Goal: Navigation & Orientation: Find specific page/section

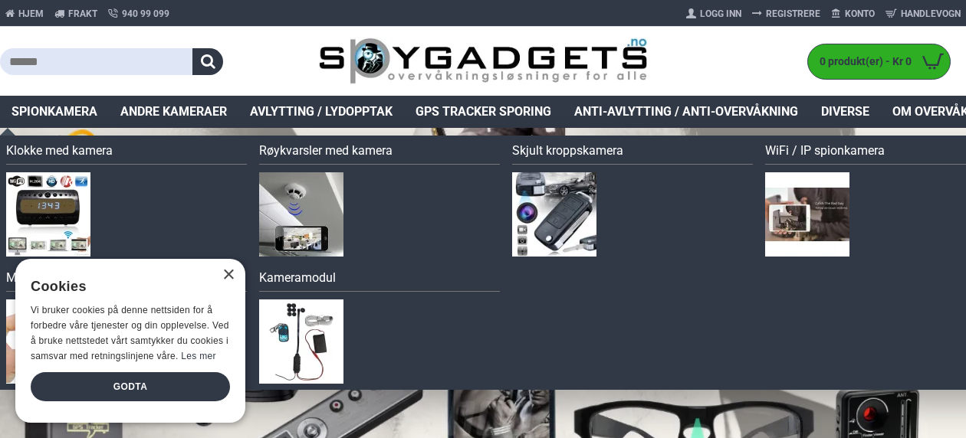
click at [60, 107] on span "Spionkamera" at bounding box center [54, 112] width 86 height 18
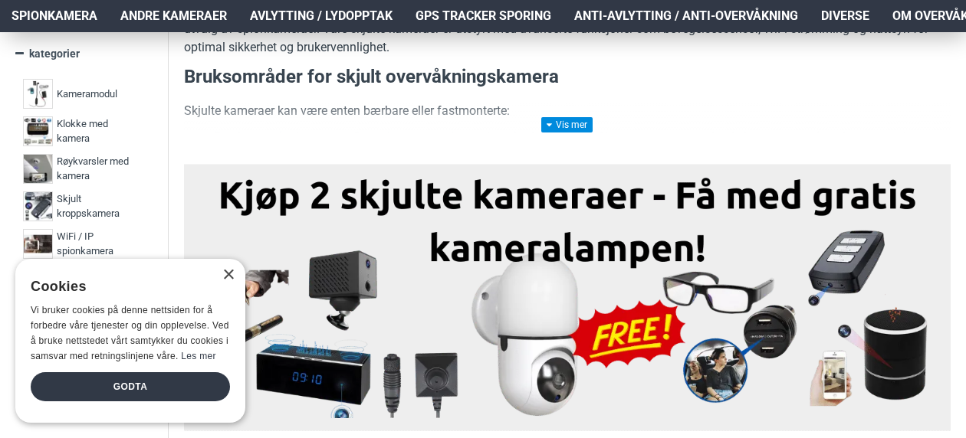
scroll to position [383, 0]
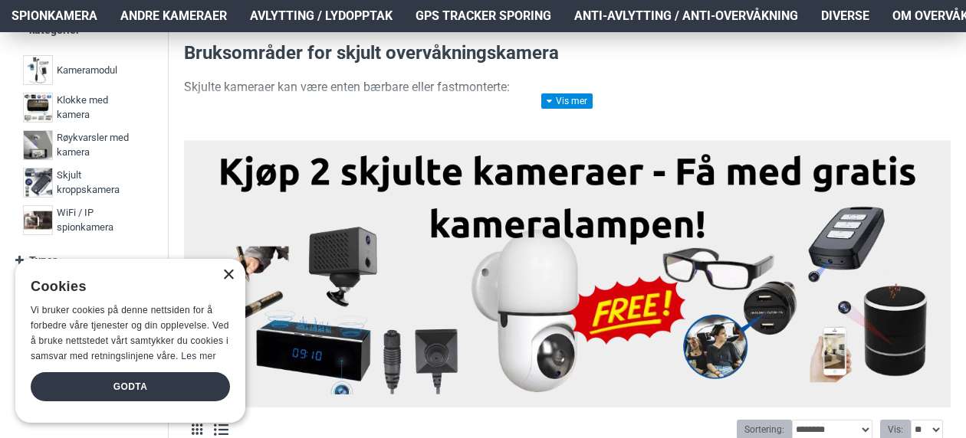
click at [228, 275] on div "×" at bounding box center [227, 275] width 11 height 11
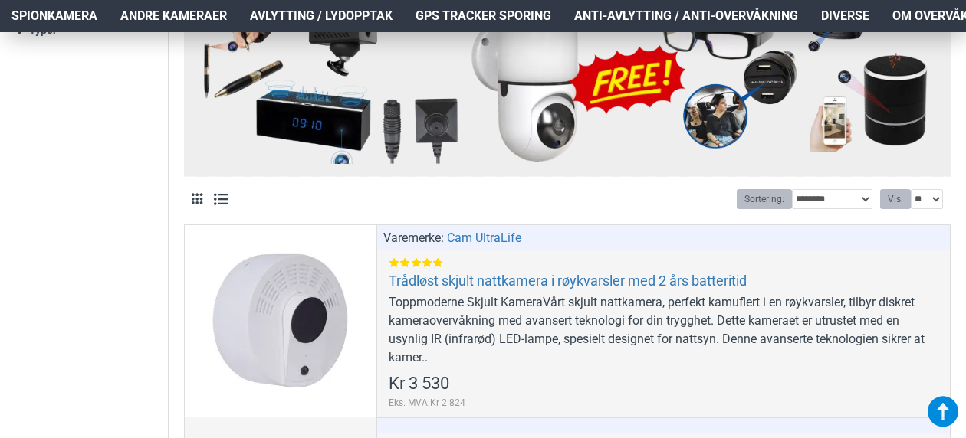
scroll to position [0, 0]
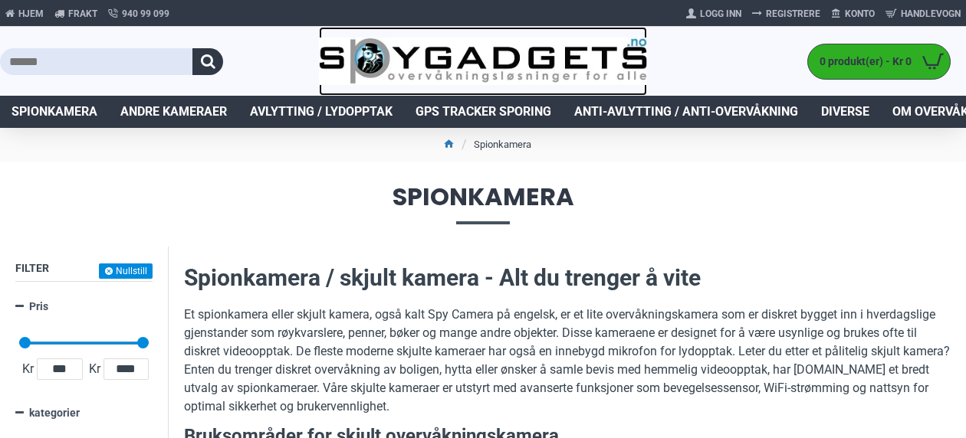
click at [470, 55] on img at bounding box center [483, 62] width 328 height 48
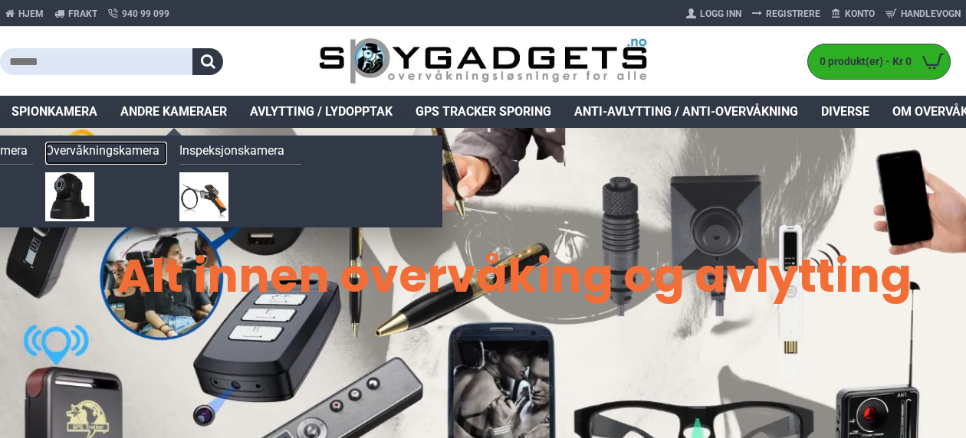
click at [121, 150] on link "Overvåkningskamera" at bounding box center [106, 153] width 122 height 23
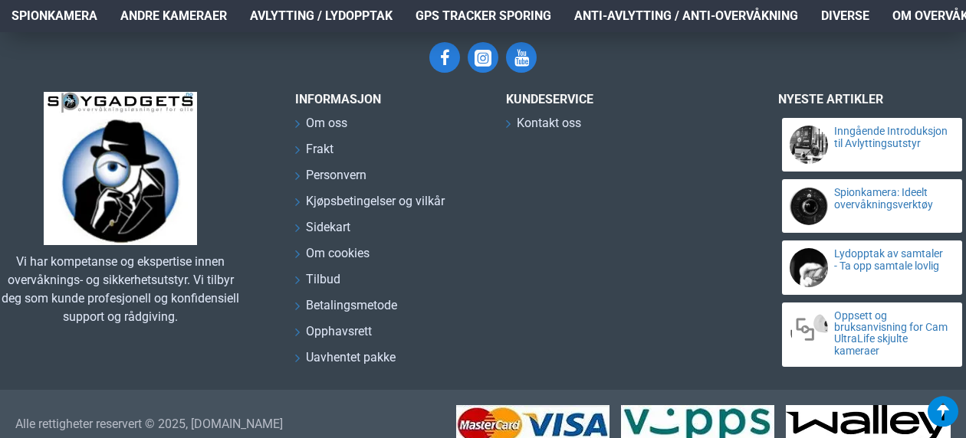
scroll to position [2506, 0]
